Goal: Use online tool/utility: Utilize a website feature to perform a specific function

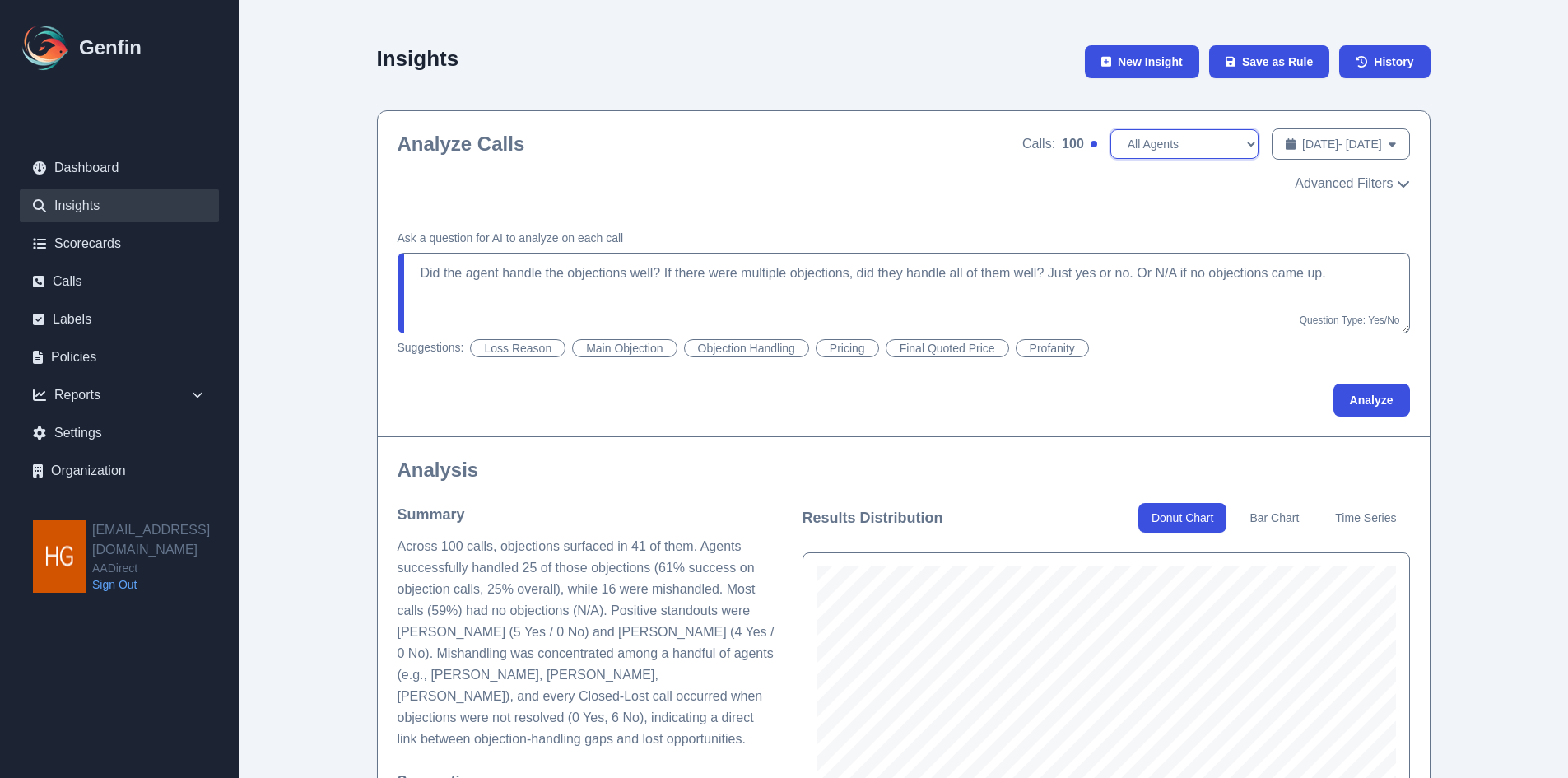
click at [1181, 141] on select "All Agents [PERSON_NAME] [PERSON_NAME] [PERSON_NAME] [PERSON_NAME] [PERSON_NAME…" at bounding box center [1185, 144] width 148 height 30
select select "[PERSON_NAME]"
click at [1111, 129] on select "All Agents [PERSON_NAME] [PERSON_NAME] [PERSON_NAME] [PERSON_NAME] [PERSON_NAME…" at bounding box center [1185, 144] width 148 height 30
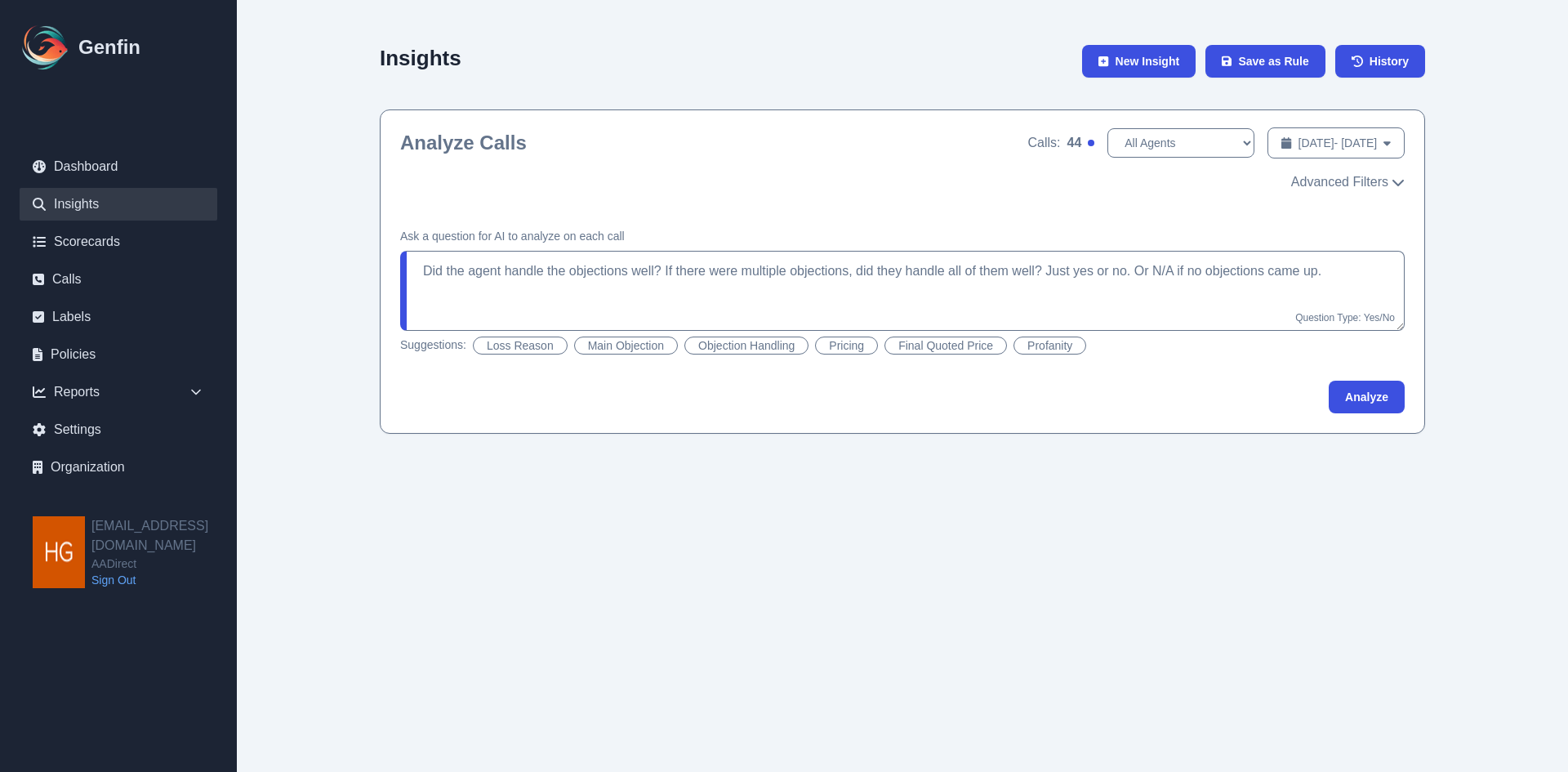
click at [736, 343] on button "Objection Handling" at bounding box center [746, 345] width 124 height 18
click at [844, 345] on button "Pricing" at bounding box center [846, 345] width 63 height 18
click at [755, 345] on button "Objection Handling" at bounding box center [746, 345] width 124 height 18
click at [1361, 399] on button "Analyze" at bounding box center [1367, 397] width 76 height 33
